Goal: Information Seeking & Learning: Learn about a topic

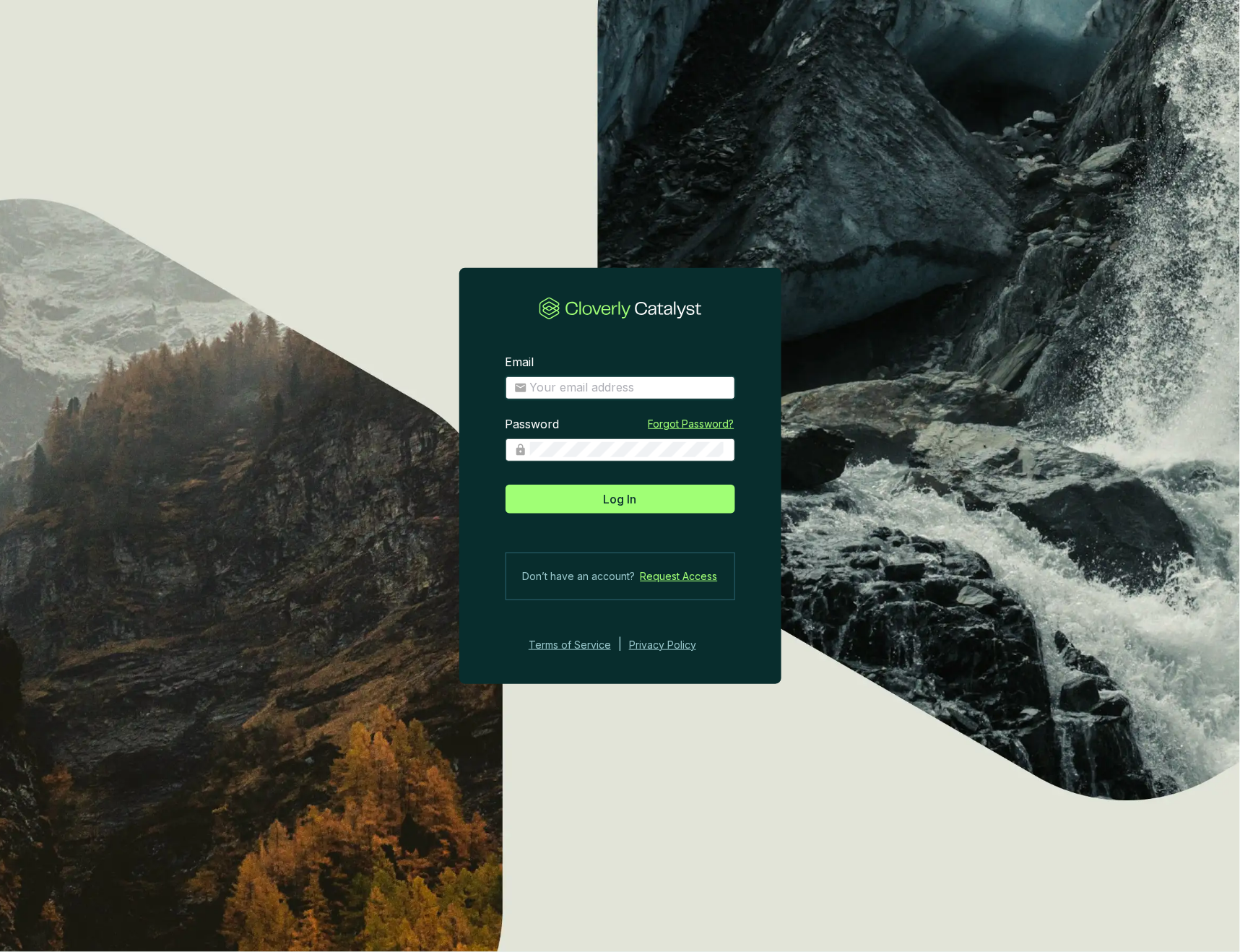
type input "[EMAIL_ADDRESS][DOMAIN_NAME]"
click at [622, 502] on span "Log In" at bounding box center [621, 499] width 33 height 17
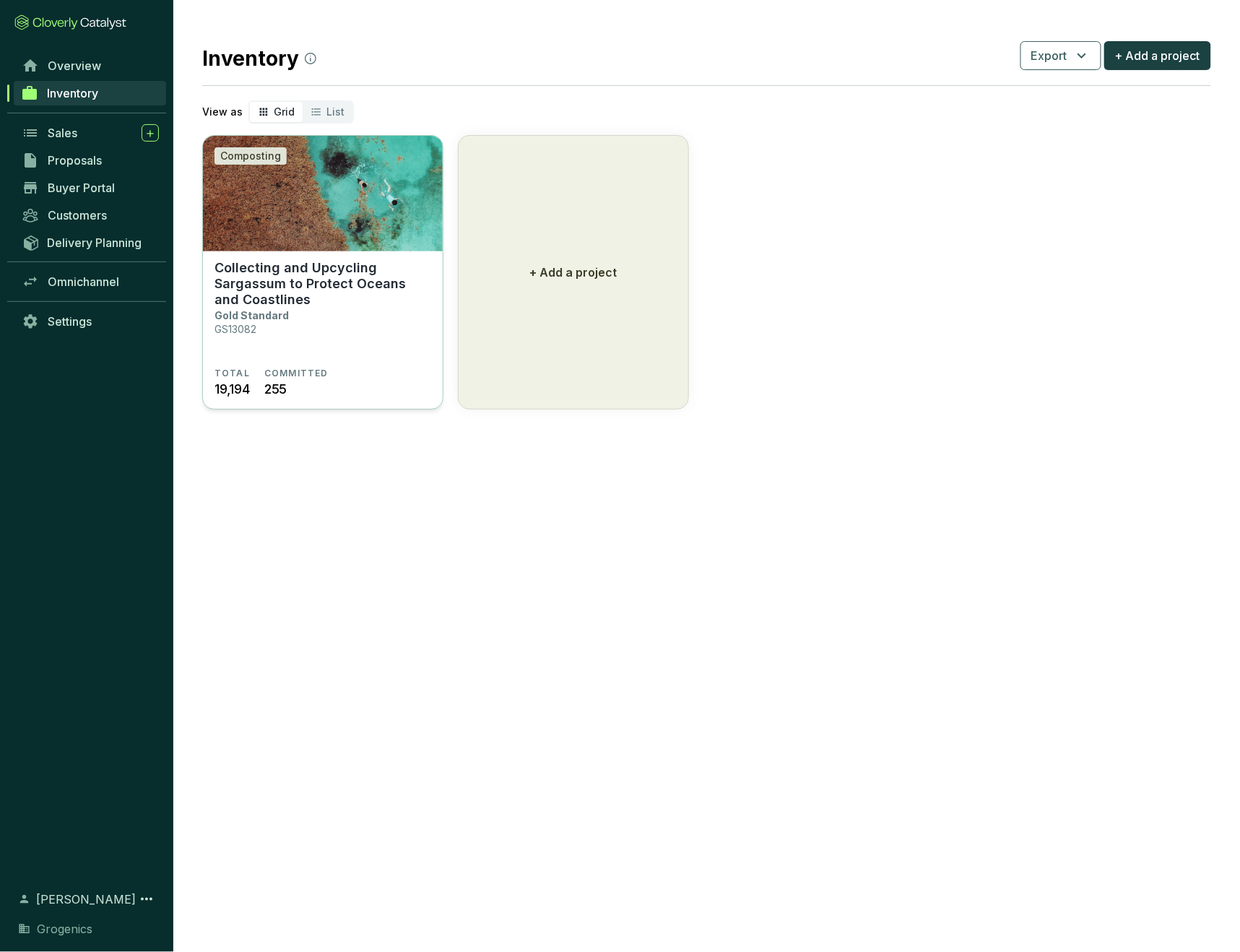
click at [364, 227] on img at bounding box center [322, 193] width 240 height 115
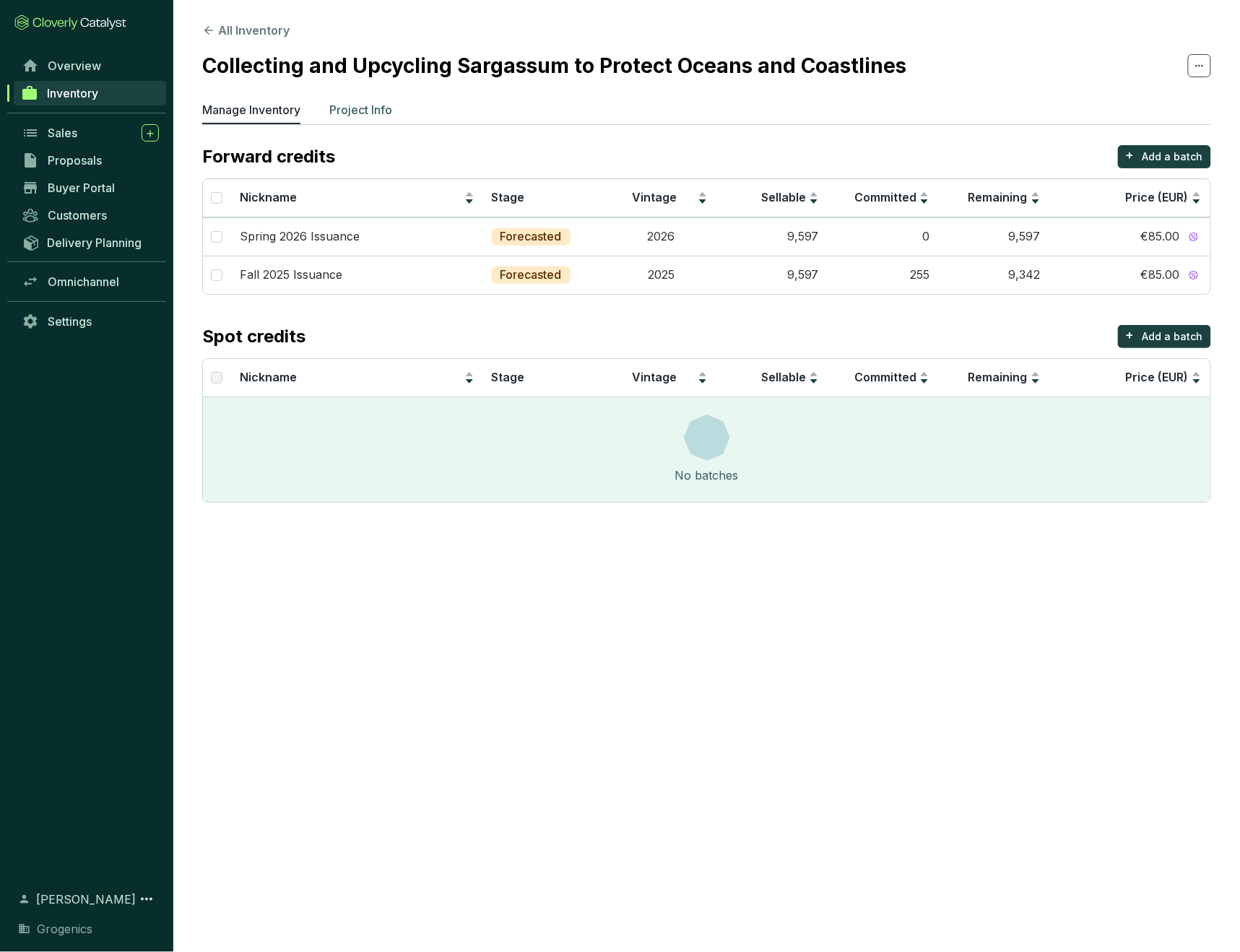
click at [360, 109] on p "Project Info" at bounding box center [361, 110] width 63 height 17
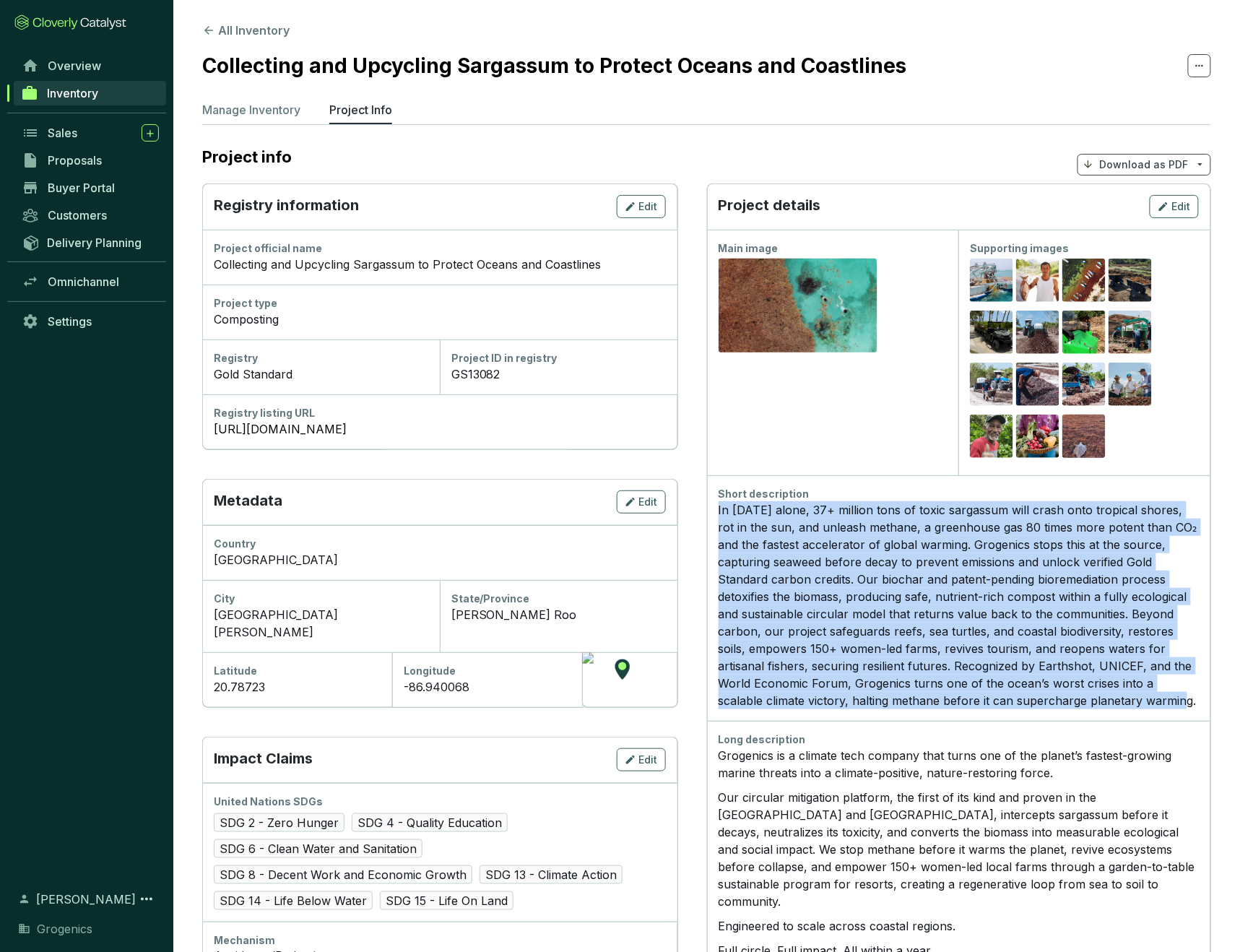
drag, startPoint x: 718, startPoint y: 508, endPoint x: 1044, endPoint y: 695, distance: 375.8
click at [1044, 695] on div "In 2025 alone, 37+ million tons of toxic sargassum will crash onto tropical sho…" at bounding box center [959, 605] width 481 height 208
copy div "In 2025 alone, 37+ million tons of toxic sargassum will crash onto tropical sho…"
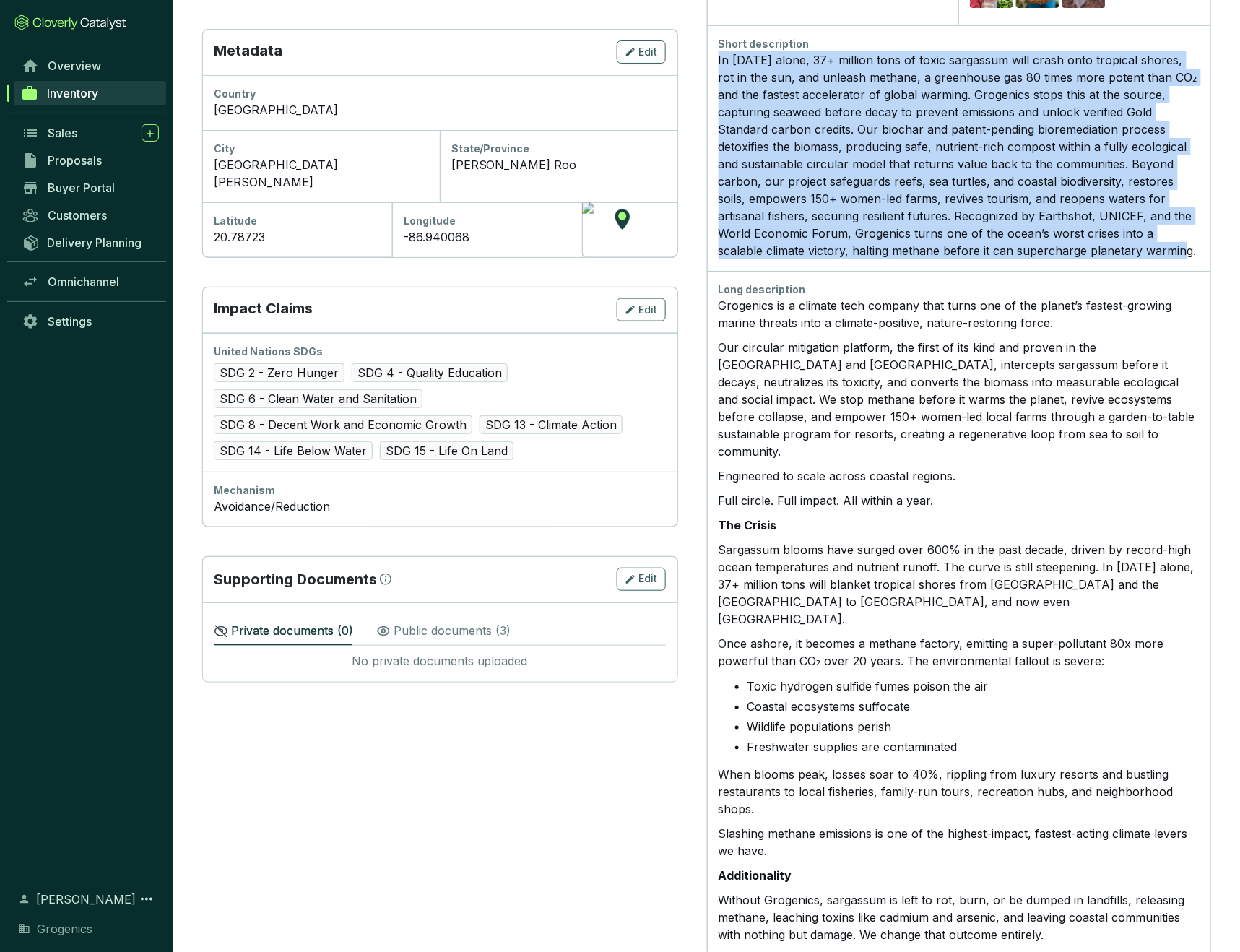
scroll to position [451, 0]
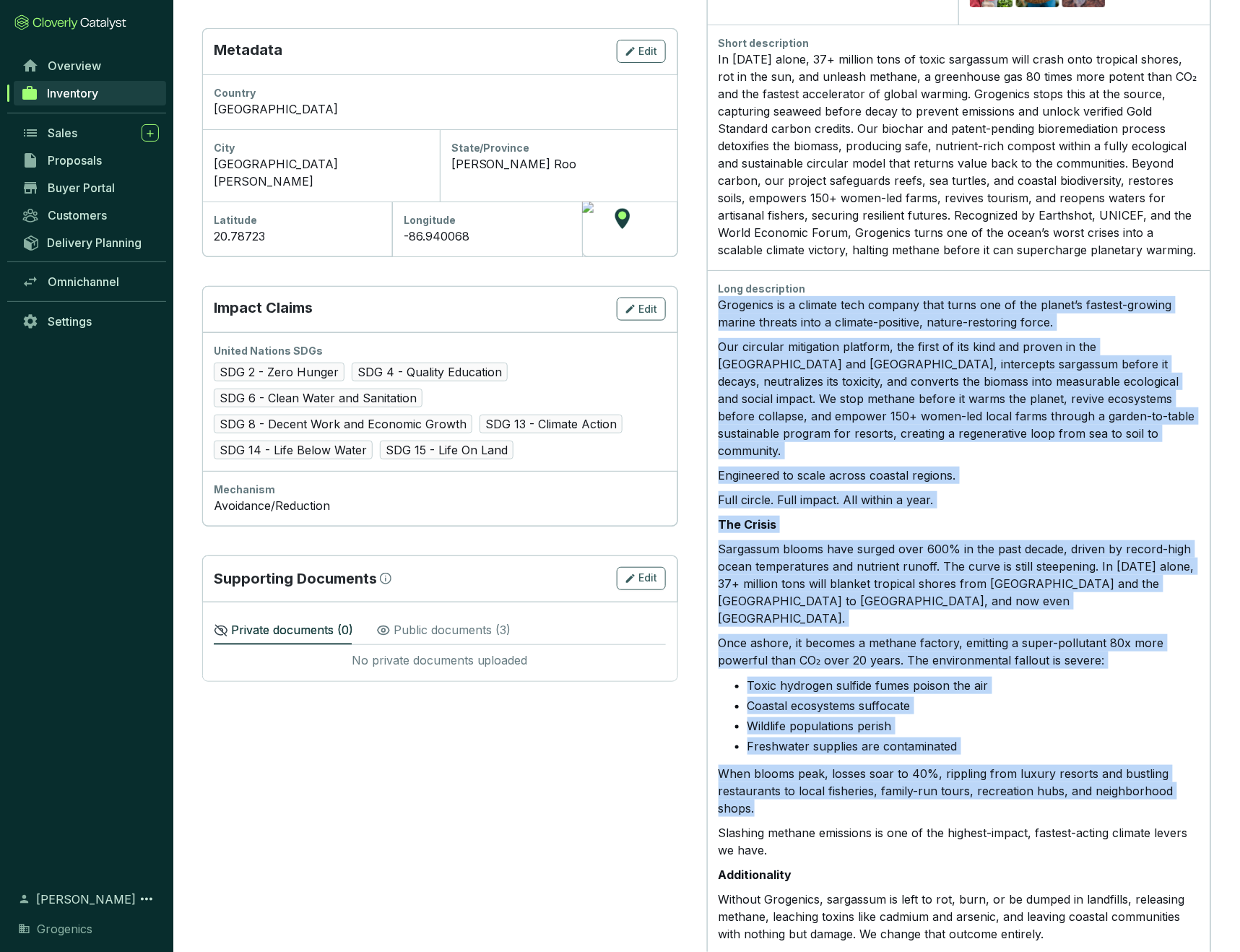
drag, startPoint x: 720, startPoint y: 300, endPoint x: 805, endPoint y: 757, distance: 464.8
copy div "Grogenics is a climate tech company that turns one of the planet’s fastest-grow…"
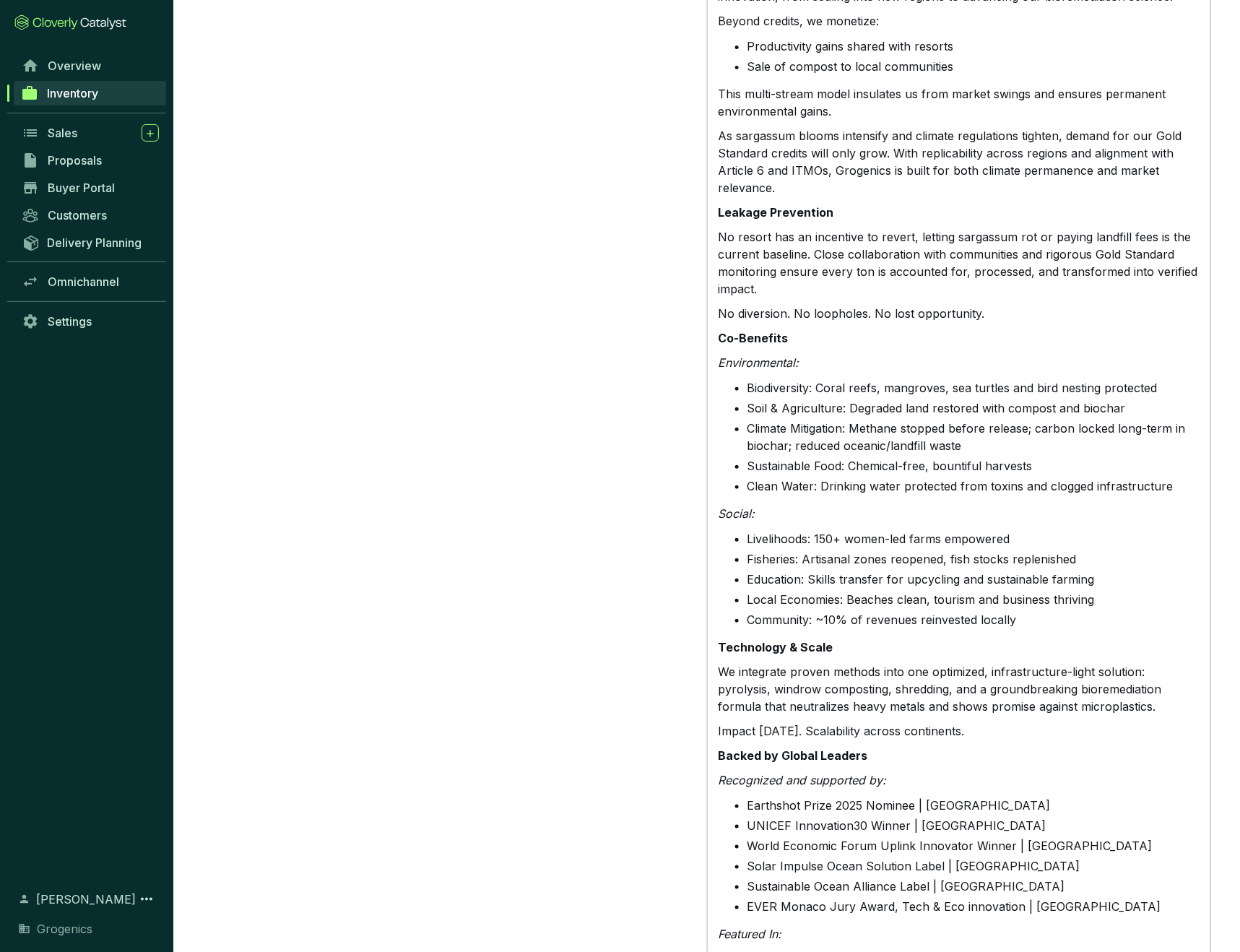
scroll to position [1678, 0]
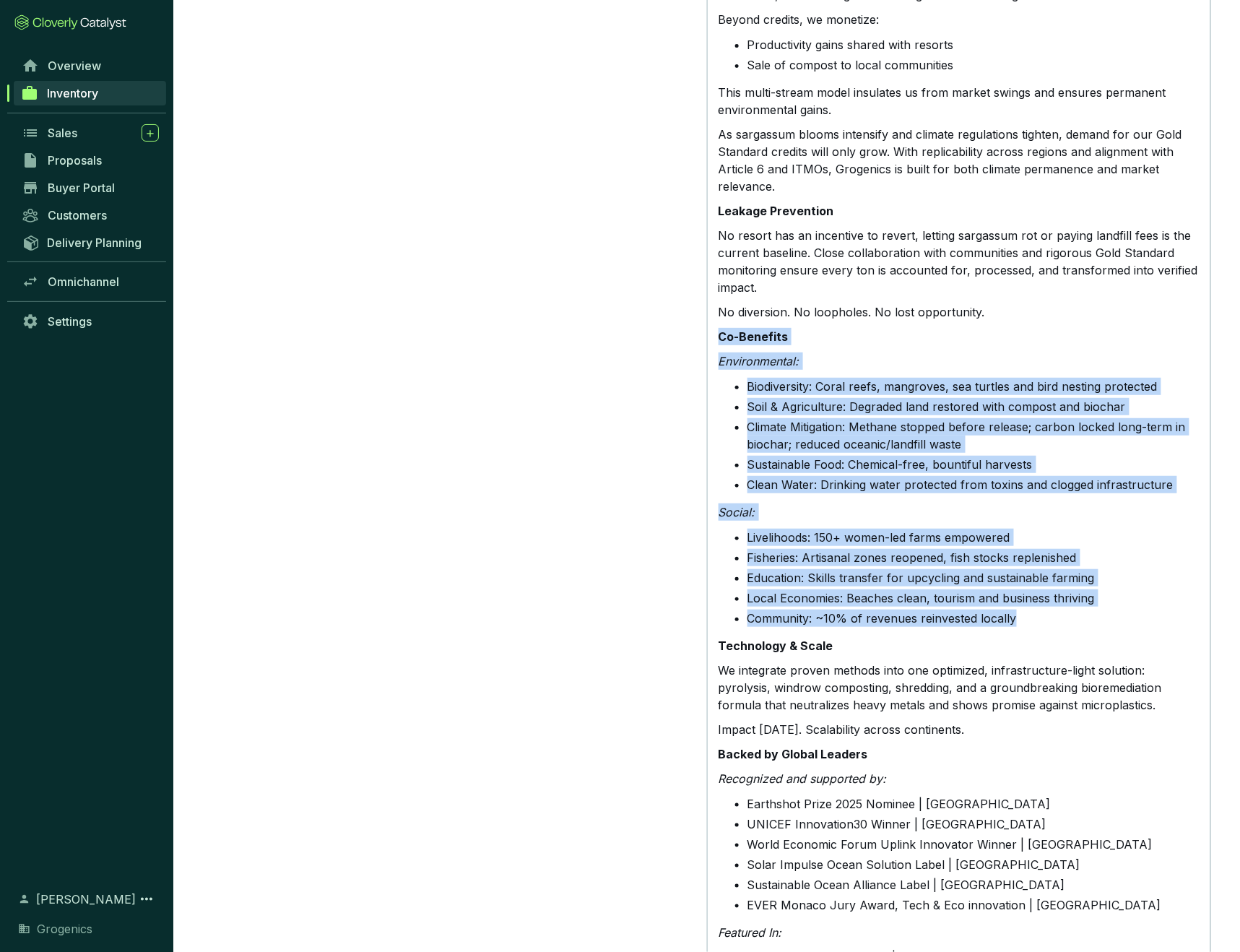
drag, startPoint x: 718, startPoint y: 280, endPoint x: 1079, endPoint y: 559, distance: 456.2
click at [1079, 559] on div "Grogenics is a climate tech company that turns one of the planet’s fastest-grow…" at bounding box center [959, 101] width 481 height 2063
copy div "Co-Benefits Environmental: Biodiversity: Coral reefs, mangroves, sea turtles an…"
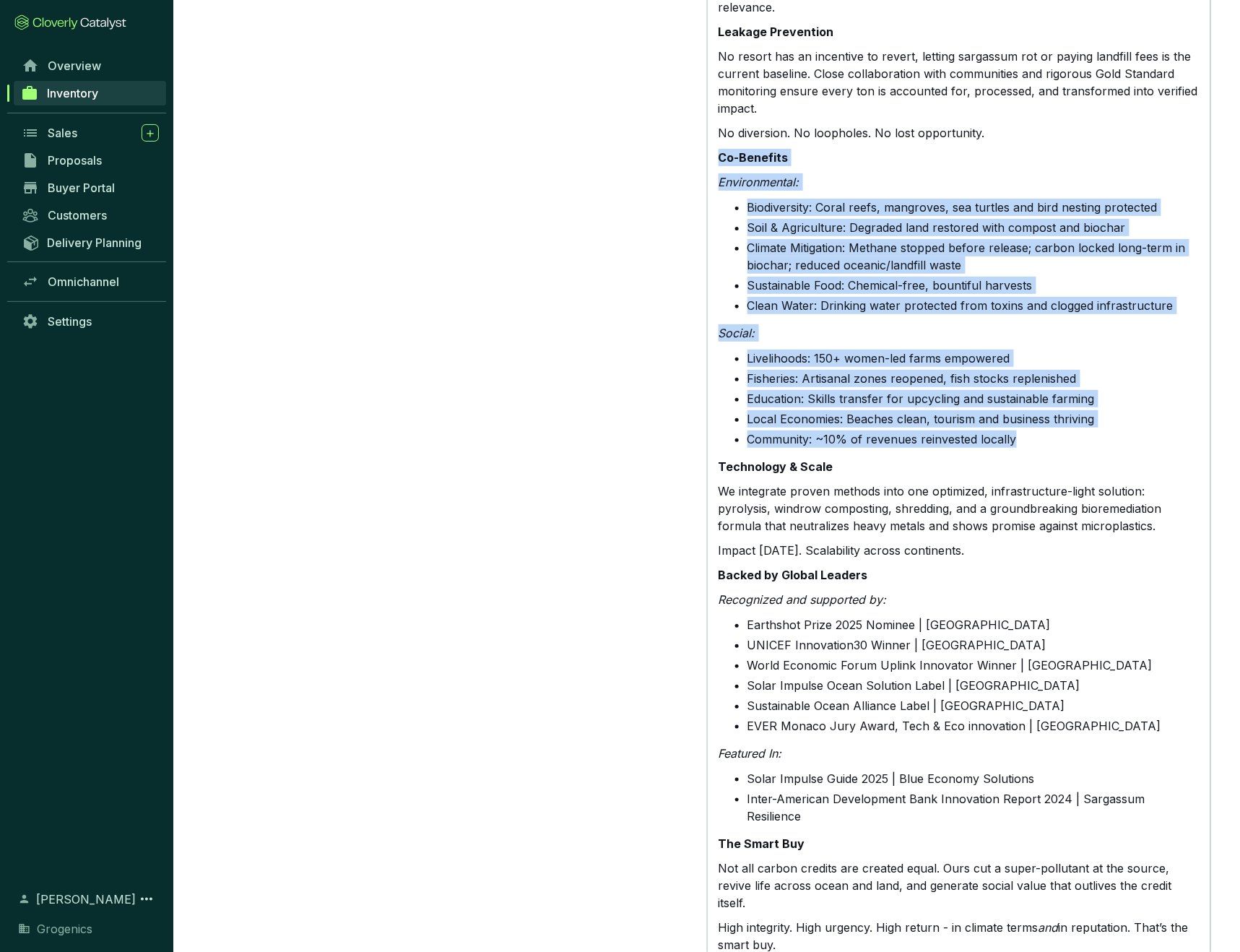
scroll to position [1856, 0]
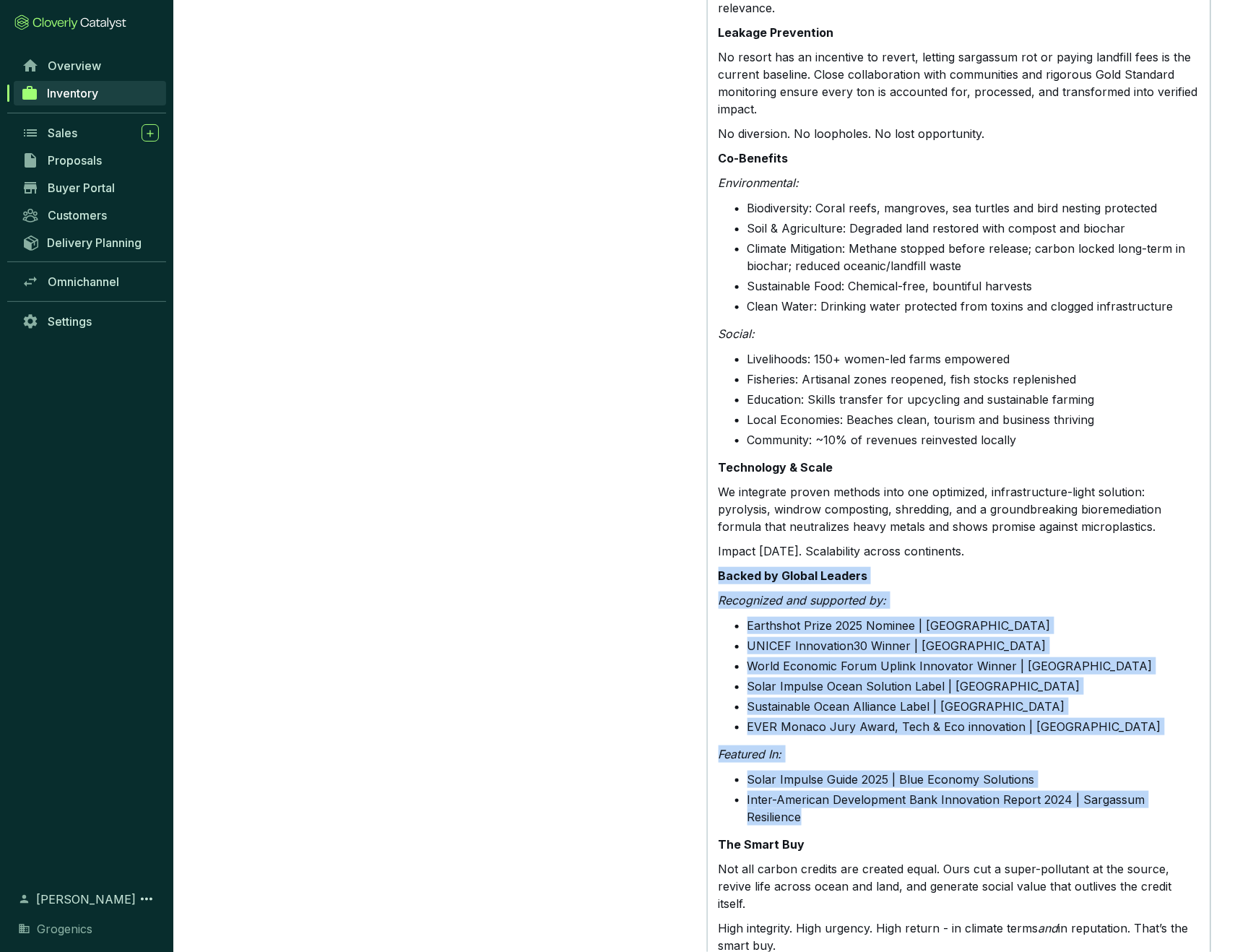
drag, startPoint x: 720, startPoint y: 515, endPoint x: 1202, endPoint y: 740, distance: 531.9
copy div "Backed by Global Leaders Recognized and supported by: Earthshot Prize 2025 Nomi…"
